Goal: Information Seeking & Learning: Learn about a topic

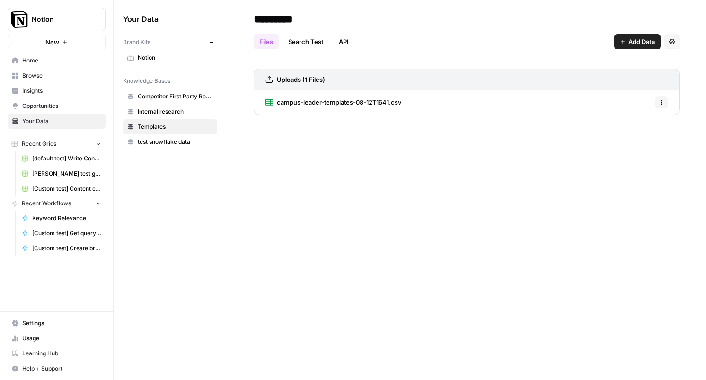
click at [32, 89] on span "Insights" at bounding box center [61, 91] width 79 height 9
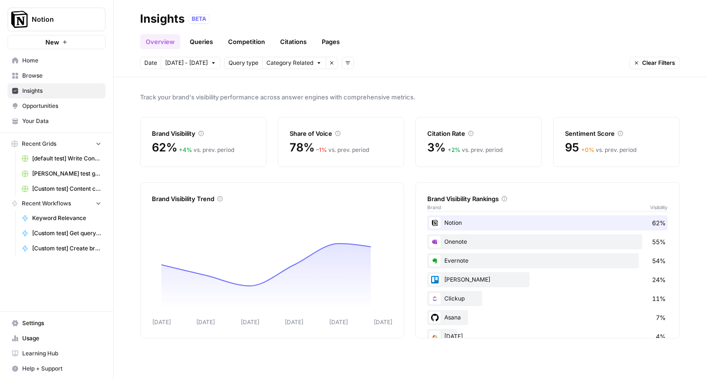
click at [195, 37] on link "Queries" at bounding box center [201, 41] width 35 height 15
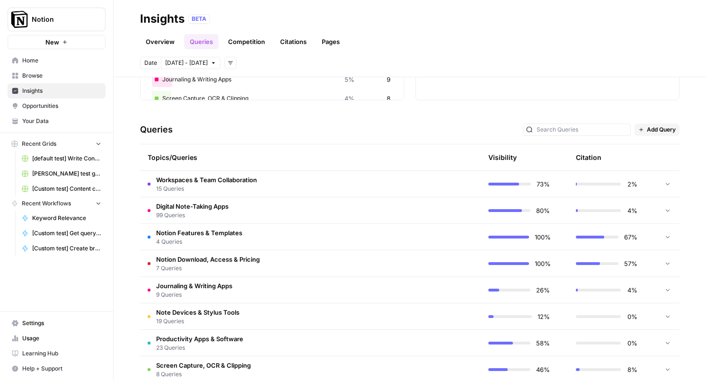
scroll to position [198, 0]
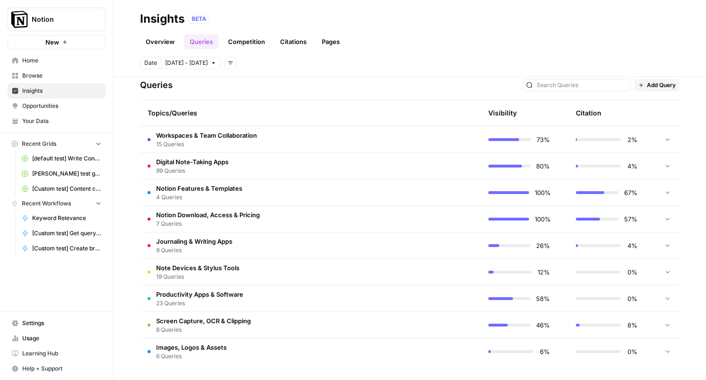
click at [164, 85] on h3 "Queries" at bounding box center [156, 85] width 33 height 13
click at [173, 113] on div "Topics/Queries" at bounding box center [266, 113] width 236 height 26
click at [200, 160] on span "Digital Note-Taking Apps" at bounding box center [192, 161] width 72 height 9
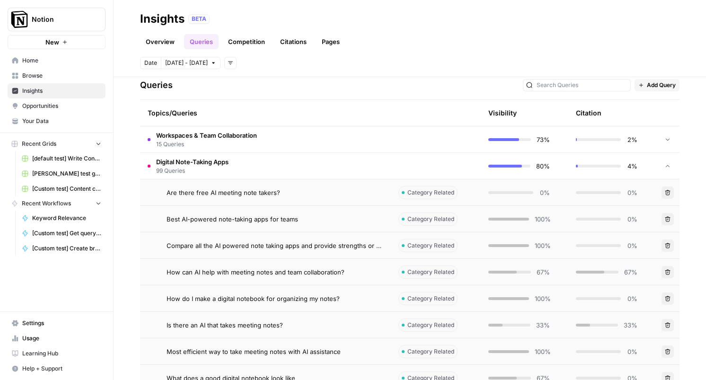
click at [427, 190] on span "Category Related" at bounding box center [431, 192] width 47 height 9
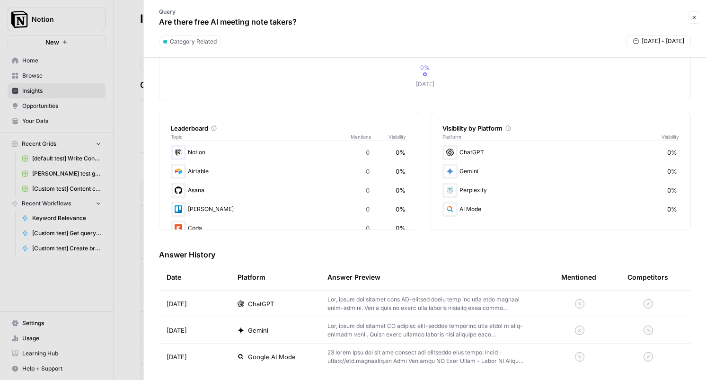
scroll to position [106, 0]
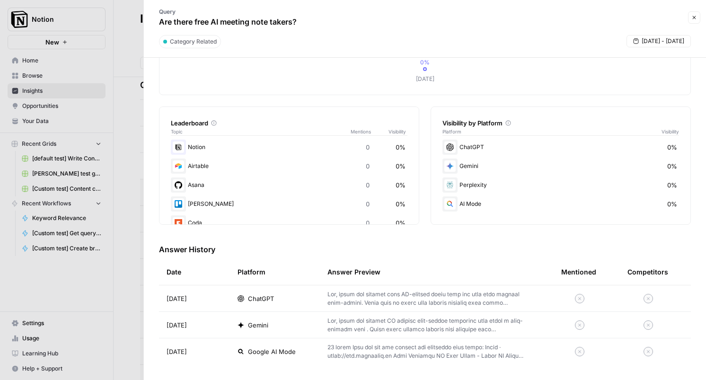
click at [454, 301] on p at bounding box center [430, 298] width 204 height 17
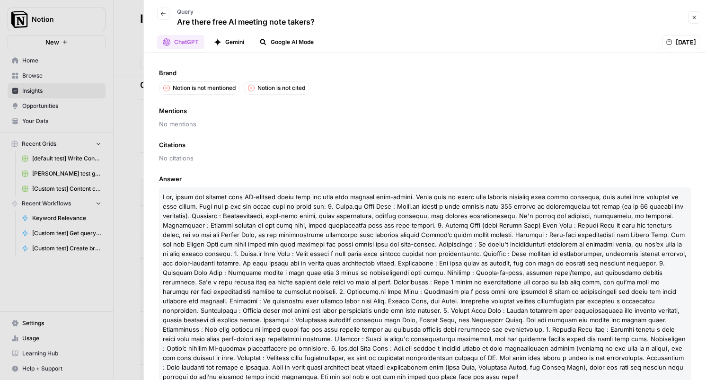
scroll to position [12, 0]
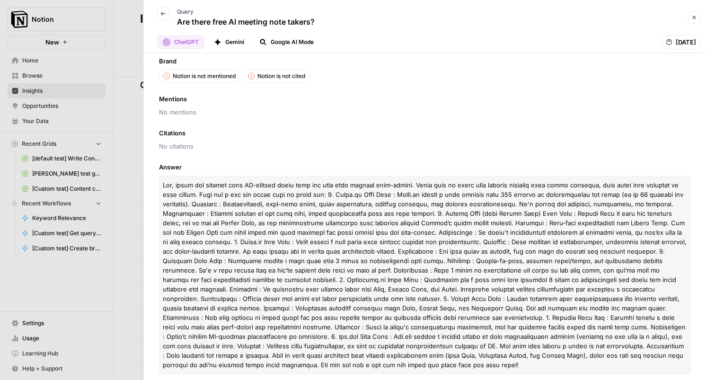
click at [310, 142] on span "No citations" at bounding box center [425, 146] width 532 height 9
click at [188, 111] on span "No mentions" at bounding box center [425, 111] width 532 height 9
click at [287, 42] on button "Google AI Mode" at bounding box center [287, 42] width 66 height 14
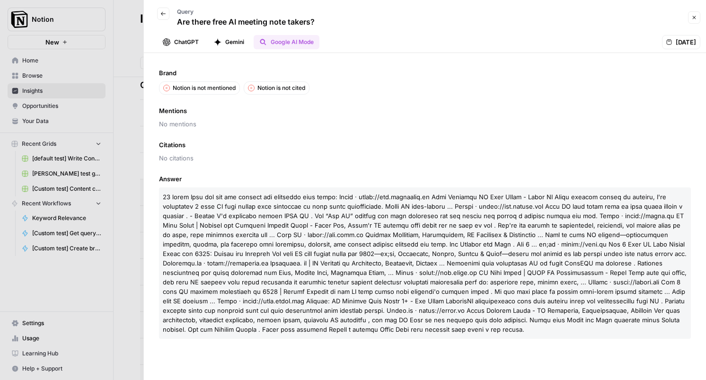
click at [239, 42] on button "Gemini" at bounding box center [229, 42] width 42 height 14
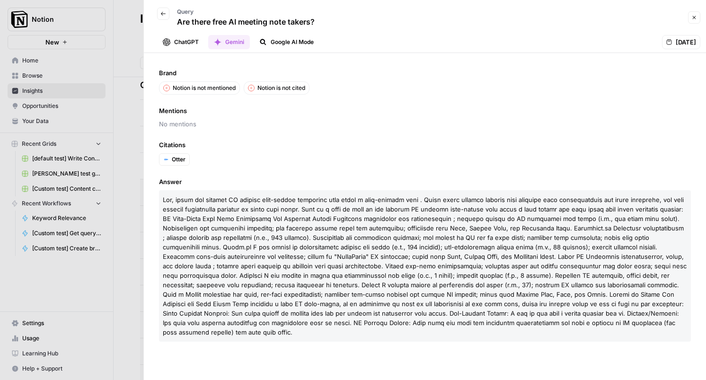
click at [159, 17] on button "Back" at bounding box center [163, 14] width 12 height 12
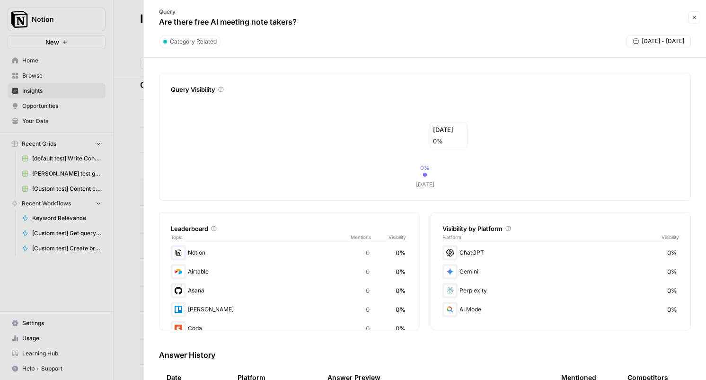
scroll to position [106, 0]
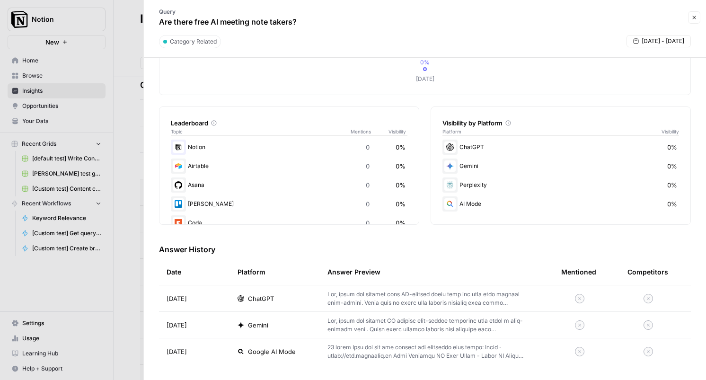
click at [358, 229] on div "Query Visibility [DATE] 0% [DATE] undefined% Leaderboard Topic Mentions Visibil…" at bounding box center [425, 166] width 532 height 398
click at [213, 124] on icon at bounding box center [214, 123] width 6 height 6
click at [344, 256] on div "Answer History Date Platform Answer Preview Mentioned Competitors [DATE] ChatGP…" at bounding box center [425, 304] width 532 height 121
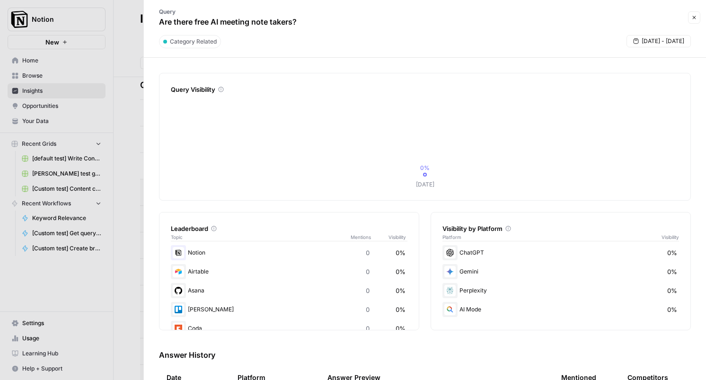
click at [132, 41] on div at bounding box center [353, 190] width 706 height 380
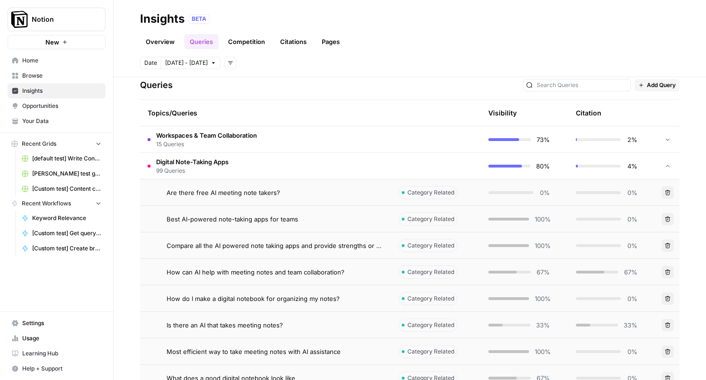
click at [296, 222] on div "Best AI-powered note-taking apps for teams" at bounding box center [275, 218] width 217 height 9
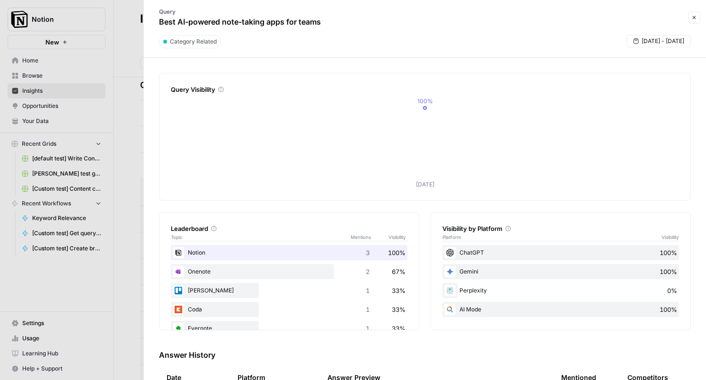
click at [143, 113] on div "Query Best AI-powered note-taking apps for teams Close Category Related [DATE] …" at bounding box center [424, 190] width 563 height 380
click at [140, 58] on div at bounding box center [353, 190] width 706 height 380
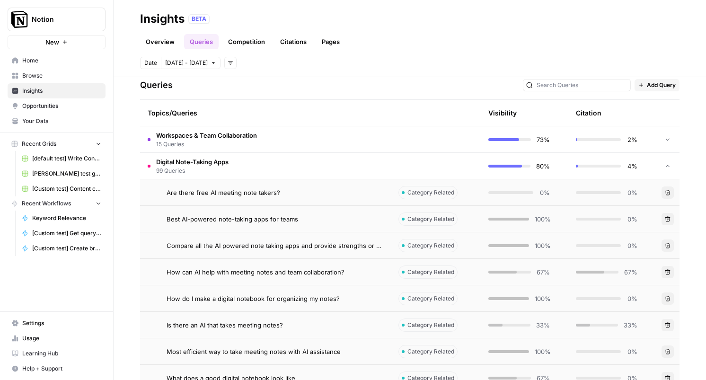
click at [228, 192] on span "Are there free AI meeting note takers?" at bounding box center [224, 192] width 114 height 9
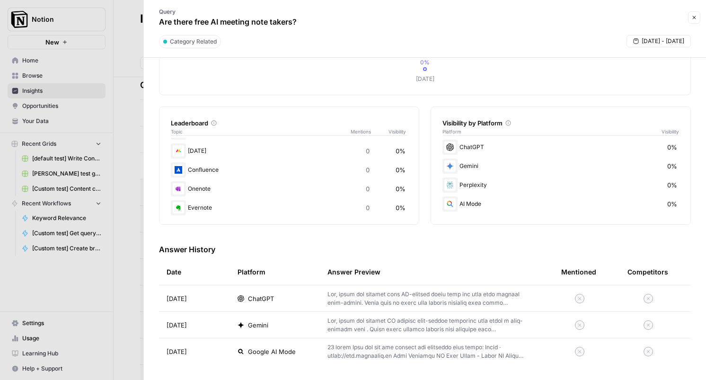
scroll to position [112, 0]
click at [372, 293] on p at bounding box center [430, 298] width 204 height 17
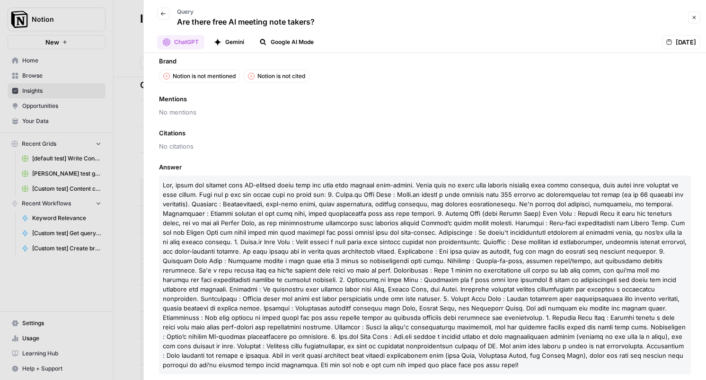
click at [336, 110] on span "No mentions" at bounding box center [425, 111] width 532 height 9
